Goal: Task Accomplishment & Management: Use online tool/utility

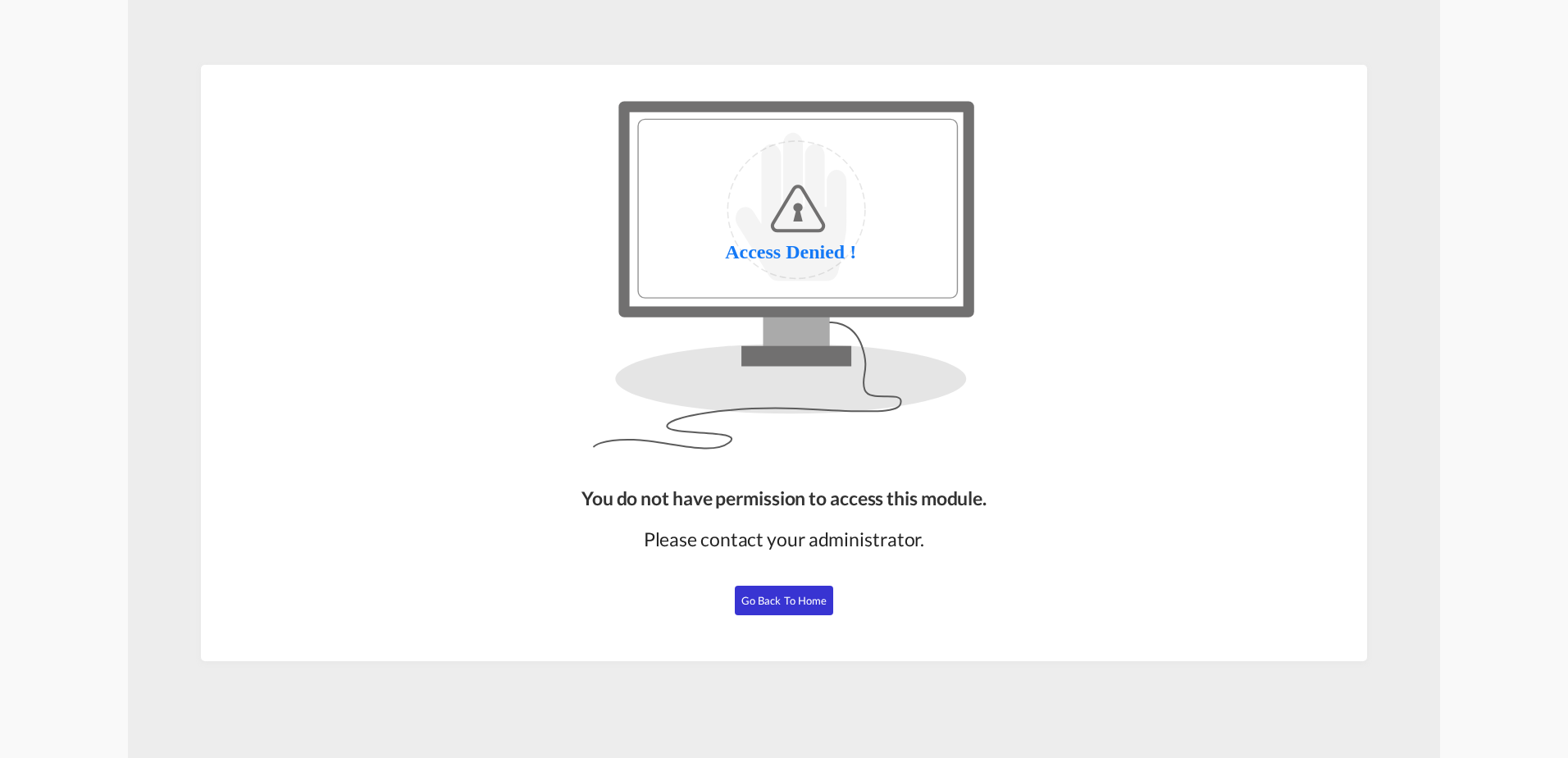
click at [790, 601] on span "Go Back to Home" at bounding box center [784, 599] width 86 height 13
